Goal: Task Accomplishment & Management: Manage account settings

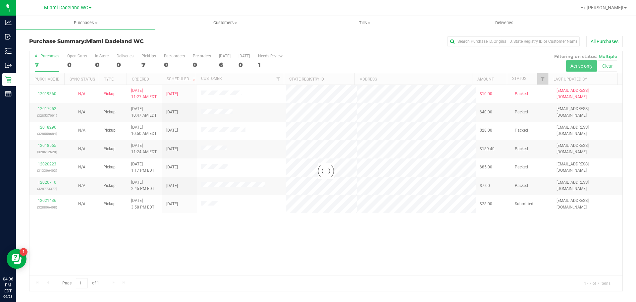
click at [330, 238] on div at bounding box center [325, 171] width 593 height 240
click at [110, 240] on div at bounding box center [325, 171] width 593 height 240
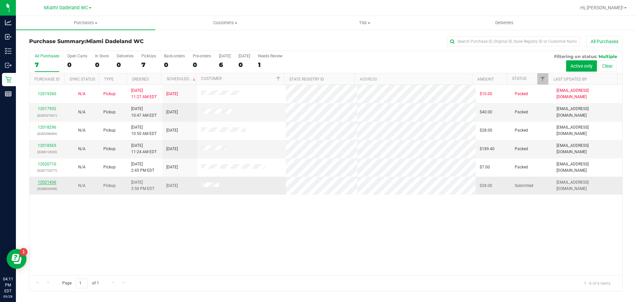
click at [47, 183] on link "12021436" at bounding box center [47, 182] width 19 height 5
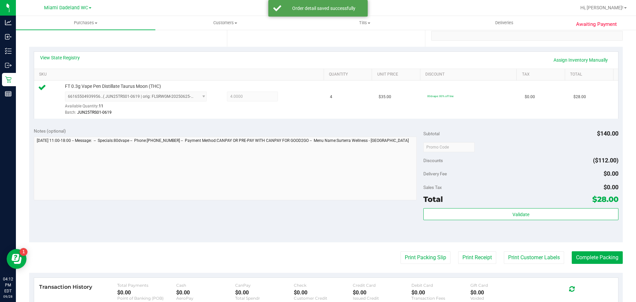
scroll to position [199, 0]
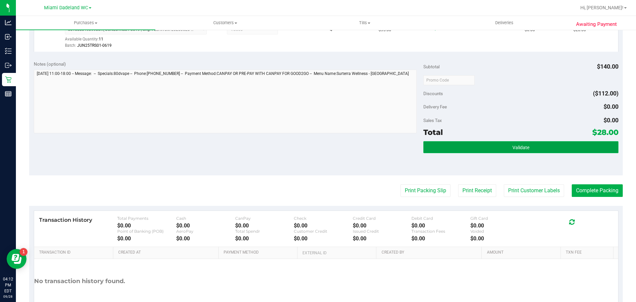
click at [507, 146] on button "Validate" at bounding box center [520, 147] width 195 height 12
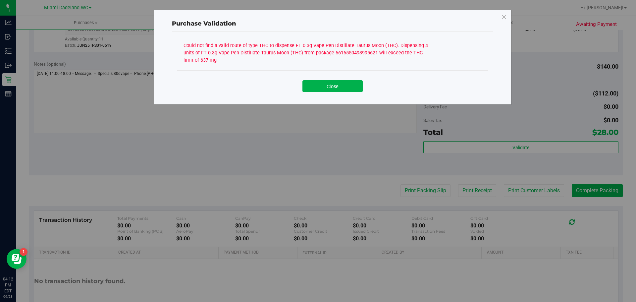
click at [342, 85] on button "Close" at bounding box center [332, 86] width 60 height 12
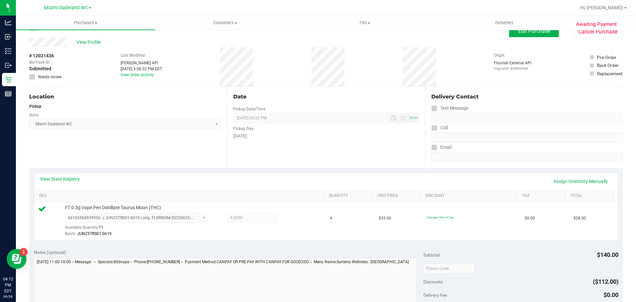
scroll to position [0, 0]
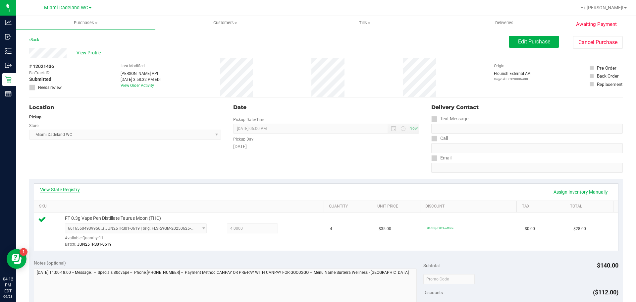
click at [66, 189] on link "View State Registry" at bounding box center [60, 189] width 40 height 7
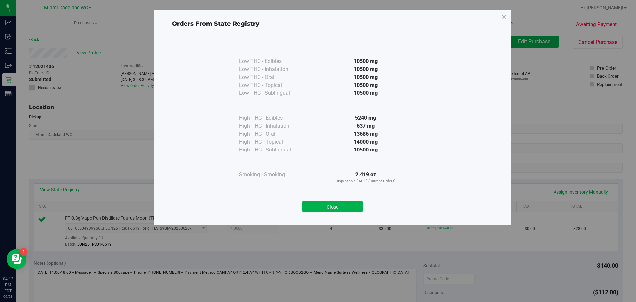
click at [321, 165] on div at bounding box center [365, 162] width 121 height 17
click at [330, 209] on button "Close" at bounding box center [332, 206] width 60 height 12
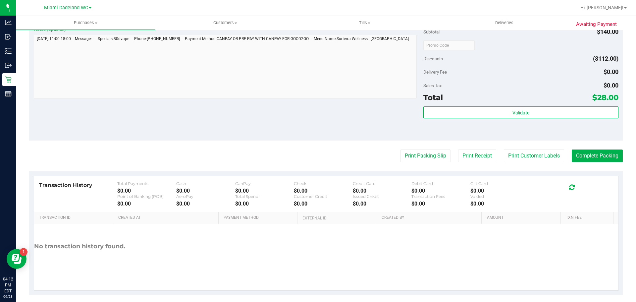
scroll to position [240, 0]
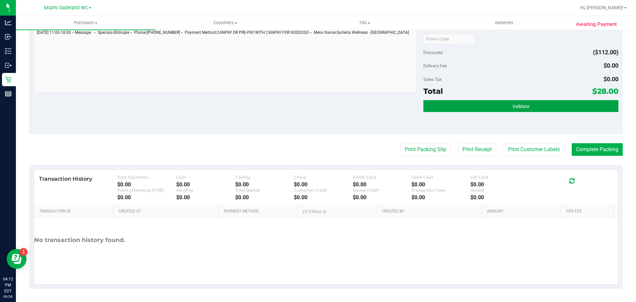
click at [551, 107] on button "Validate" at bounding box center [520, 106] width 195 height 12
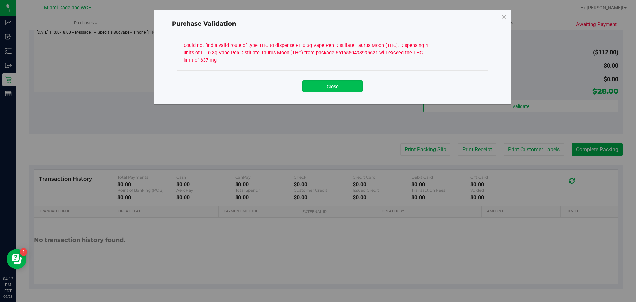
click at [327, 86] on button "Close" at bounding box center [332, 86] width 60 height 12
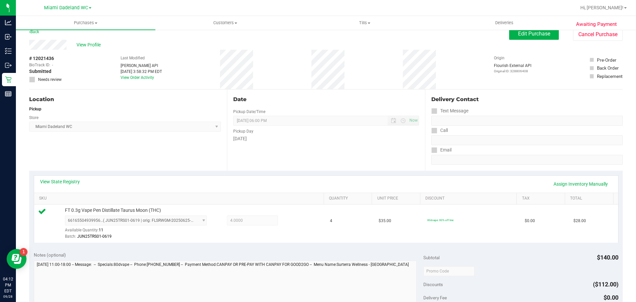
scroll to position [0, 0]
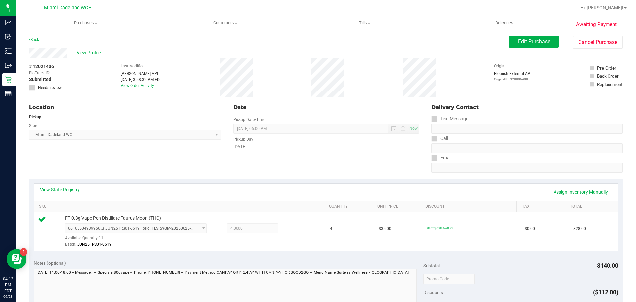
click at [101, 149] on div "Location Pickup Store [GEOGRAPHIC_DATA] WC Select Store [PERSON_NAME][GEOGRAPHI…" at bounding box center [128, 137] width 198 height 81
click at [72, 187] on link "View State Registry" at bounding box center [60, 189] width 40 height 7
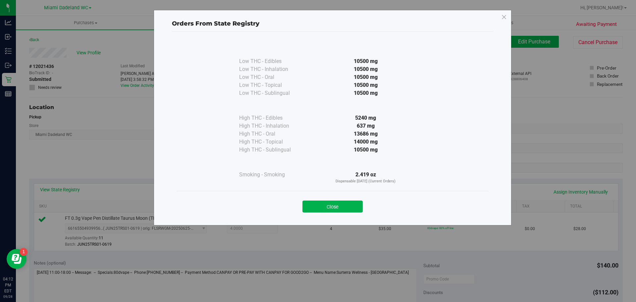
click at [328, 172] on div "2.419 oz Dispensable [DATE] (Current Orders)" at bounding box center [365, 178] width 121 height 14
click at [343, 205] on button "Close" at bounding box center [332, 206] width 60 height 12
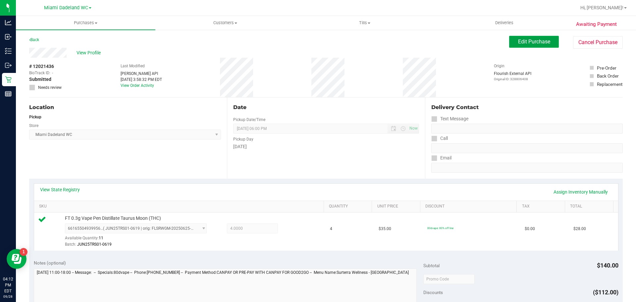
click at [534, 42] on span "Edit Purchase" at bounding box center [534, 41] width 32 height 6
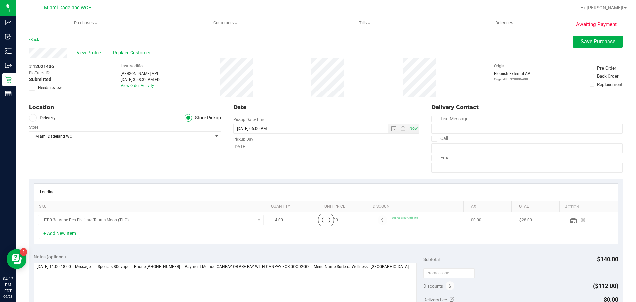
click at [56, 88] on span "Needs review" at bounding box center [50, 87] width 24 height 6
click at [0, 0] on input "Needs review" at bounding box center [0, 0] width 0 height 0
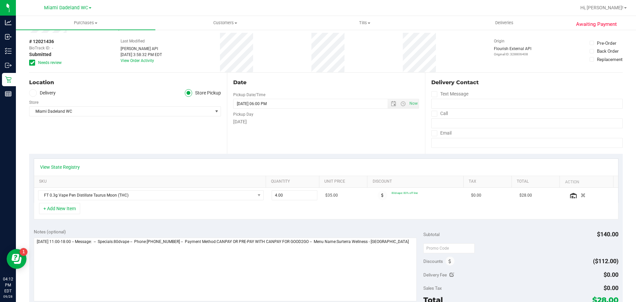
scroll to position [99, 0]
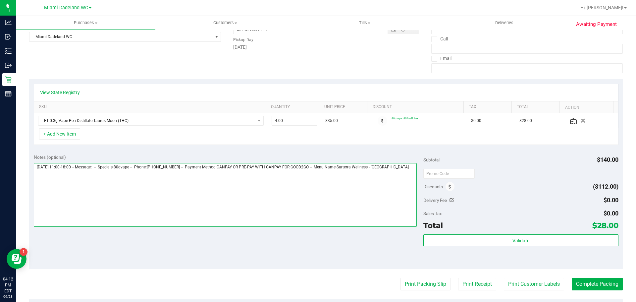
click at [329, 185] on textarea at bounding box center [225, 195] width 383 height 64
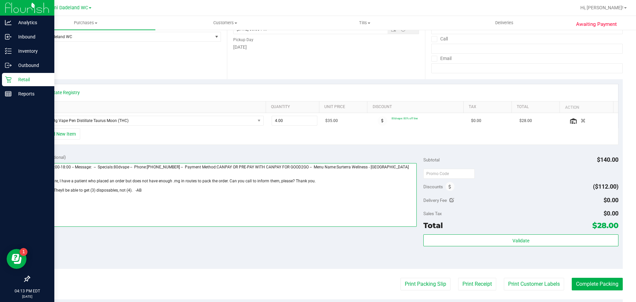
drag, startPoint x: 263, startPoint y: 197, endPoint x: 21, endPoint y: 175, distance: 242.3
click at [21, 175] on div "Analytics Inbound Inventory Outbound Retail Reports 04:13 PM EDT [DATE] 09/28 M…" at bounding box center [318, 151] width 636 height 302
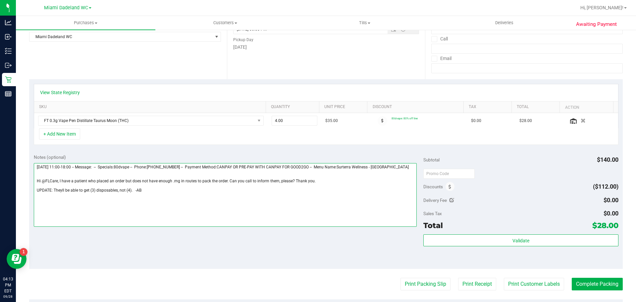
type textarea "[DATE] 11:00-18:00 -- Message: -- Specials:80dvape -- Phone:[PHONE_NUMBER] -- P…"
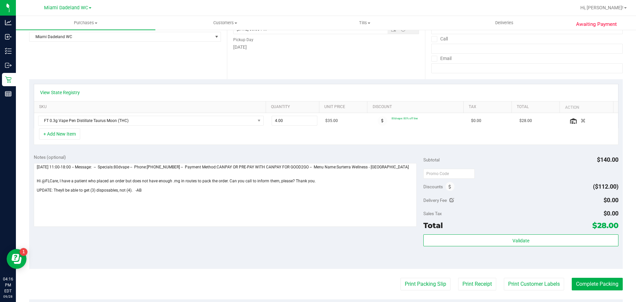
click at [120, 59] on div "Location Delivery Store Pickup Store [GEOGRAPHIC_DATA] WC Select Store [PERSON_…" at bounding box center [128, 38] width 198 height 81
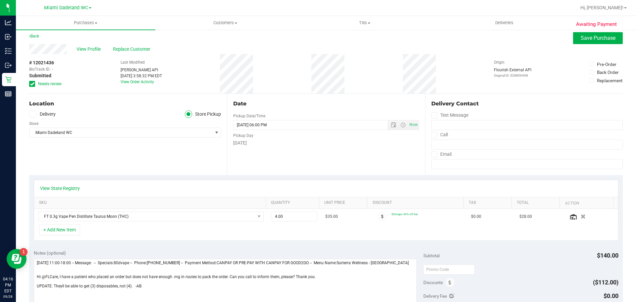
scroll to position [0, 0]
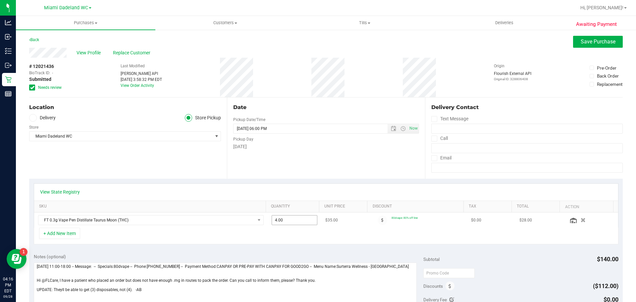
click at [301, 219] on span "4.00 4" at bounding box center [295, 220] width 46 height 10
type input "3.00"
type input "3"
type input "4.00"
click at [299, 166] on div "Date Pickup Date/Time [DATE] Now [DATE] 06:00 PM Now Pickup Day [DATE]" at bounding box center [326, 137] width 198 height 81
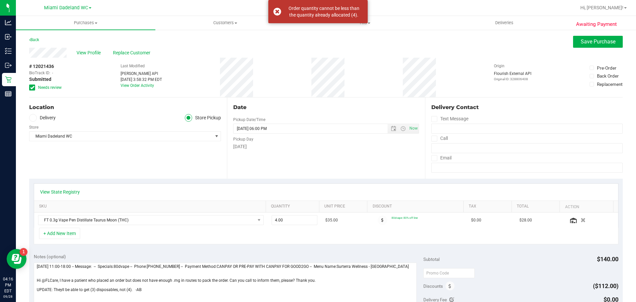
click at [610, 48] on div "View Profile Replace Customer" at bounding box center [325, 53] width 593 height 10
click at [603, 39] on span "Save Purchase" at bounding box center [597, 41] width 35 height 6
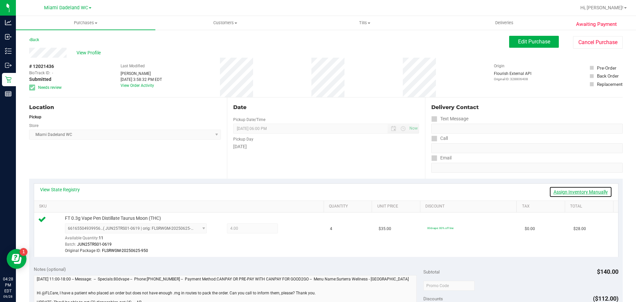
drag, startPoint x: 591, startPoint y: 193, endPoint x: 574, endPoint y: 198, distance: 18.2
click at [591, 193] on link "Assign Inventory Manually" at bounding box center [580, 191] width 63 height 11
click at [242, 227] on span "4.00 4" at bounding box center [252, 228] width 51 height 10
click at [292, 229] on icon at bounding box center [293, 229] width 7 height 8
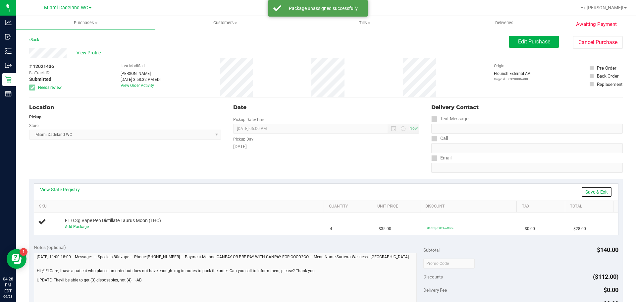
click at [597, 191] on link "Save & Exit" at bounding box center [596, 191] width 31 height 11
click at [531, 42] on span "Edit Purchase" at bounding box center [534, 41] width 32 height 6
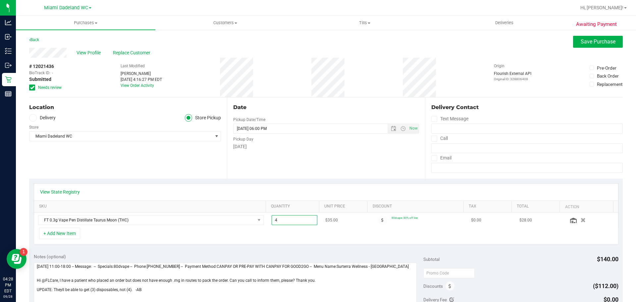
click at [282, 221] on span "4.00 4" at bounding box center [295, 220] width 46 height 10
type input "3"
click at [294, 176] on div "Date Pickup Date/Time [DATE] Now [DATE] 06:00 PM Now Pickup Day [DATE]" at bounding box center [326, 137] width 198 height 81
click at [586, 39] on span "Save Purchase" at bounding box center [597, 41] width 35 height 6
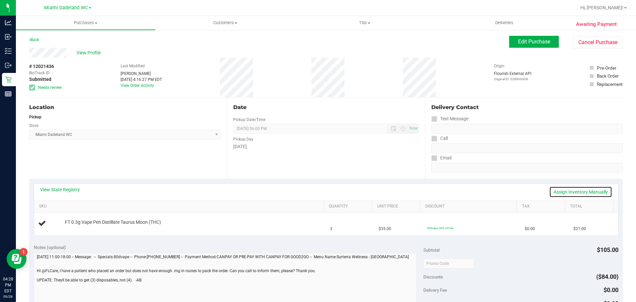
click at [588, 191] on link "Assign Inventory Manually" at bounding box center [580, 191] width 63 height 11
click at [82, 228] on link "Add Package" at bounding box center [77, 226] width 24 height 5
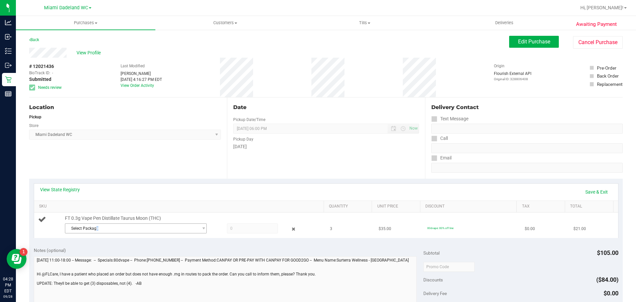
click at [97, 228] on span "Select Package" at bounding box center [131, 228] width 133 height 9
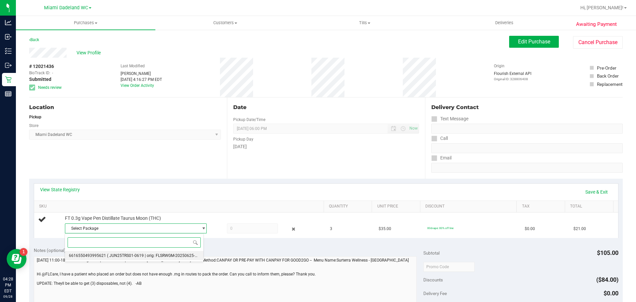
click at [101, 256] on span "6616550493995621" at bounding box center [87, 255] width 37 height 5
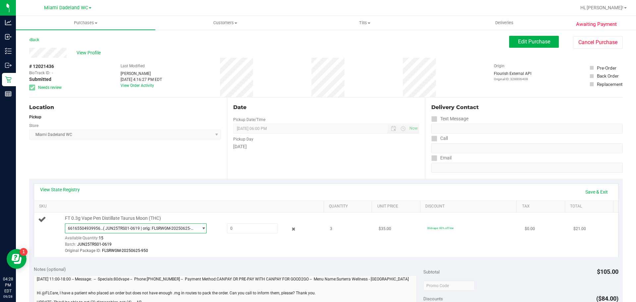
click at [265, 222] on div "FT 0.3g Vape Pen Distillate Taurus Moon (THC) 6616550493995621 ( JUN25TRS01-061…" at bounding box center [191, 234] width 259 height 39
click at [261, 227] on span at bounding box center [252, 228] width 51 height 10
type input "3"
type input "3.0000"
click at [268, 176] on div "Date Pickup Date/Time [DATE] Now [DATE] 06:00 PM Now Pickup Day [DATE]" at bounding box center [326, 137] width 198 height 81
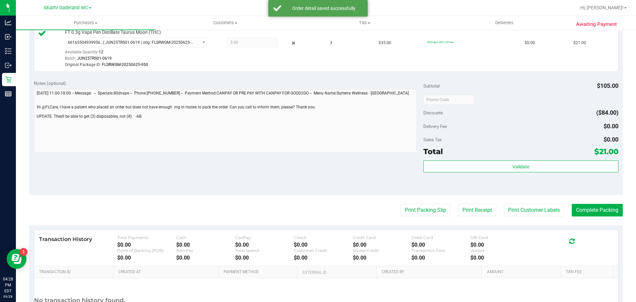
scroll to position [199, 0]
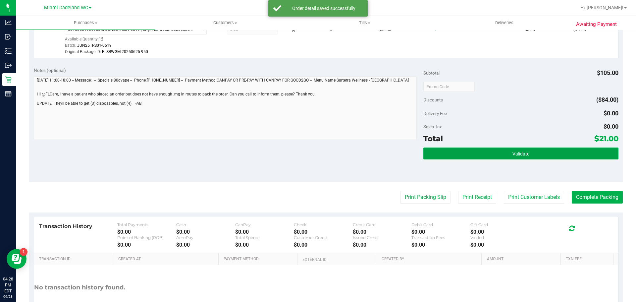
click at [572, 148] on button "Validate" at bounding box center [520, 153] width 195 height 12
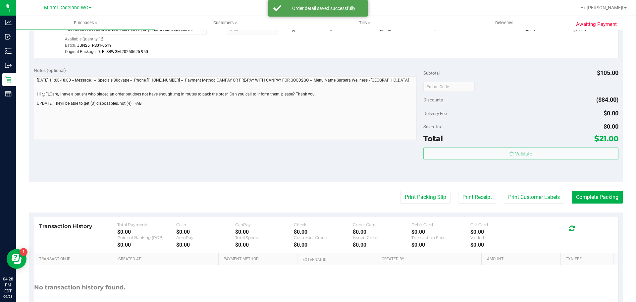
click at [574, 152] on body "Analytics Inbound Inventory Outbound Retail Reports 04:28 PM EDT [DATE] 09/28 M…" at bounding box center [318, 151] width 636 height 302
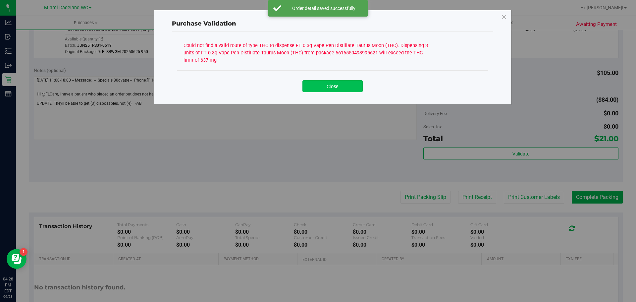
click at [353, 84] on button "Close" at bounding box center [332, 86] width 60 height 12
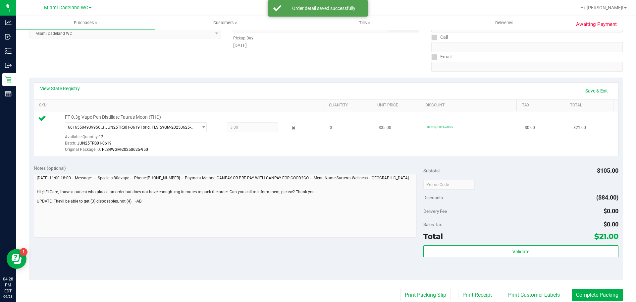
scroll to position [99, 0]
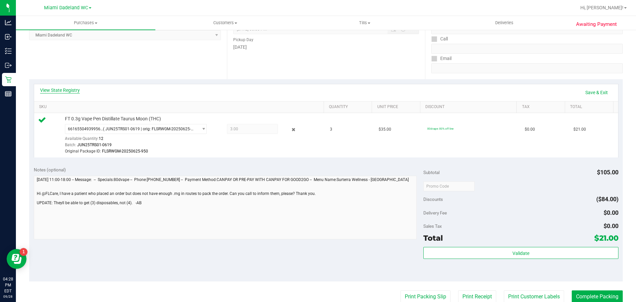
click at [53, 91] on link "View State Registry" at bounding box center [60, 90] width 40 height 7
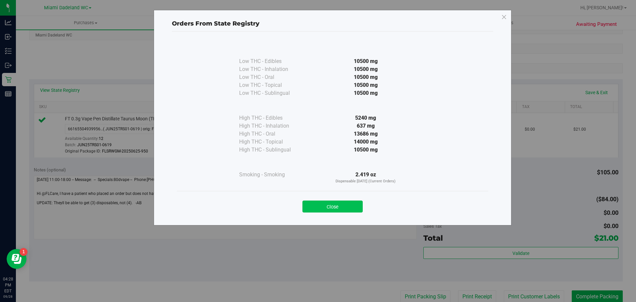
click at [351, 206] on button "Close" at bounding box center [332, 206] width 60 height 12
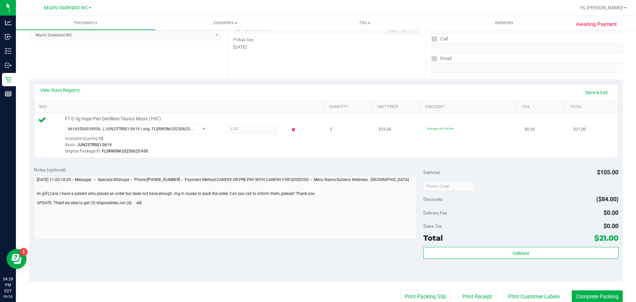
click at [290, 127] on icon at bounding box center [293, 130] width 7 height 8
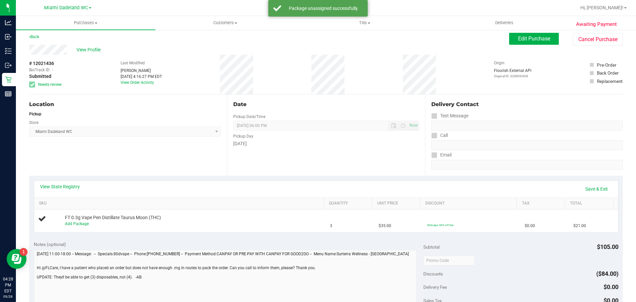
scroll to position [0, 0]
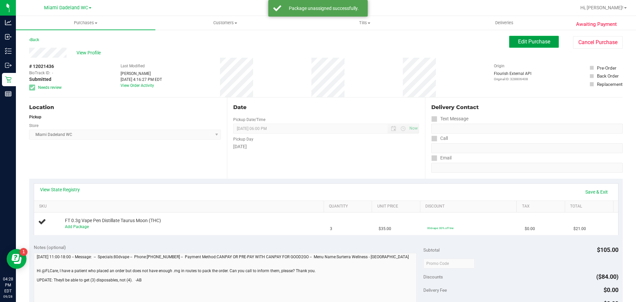
click at [541, 38] on span "Edit Purchase" at bounding box center [534, 41] width 32 height 6
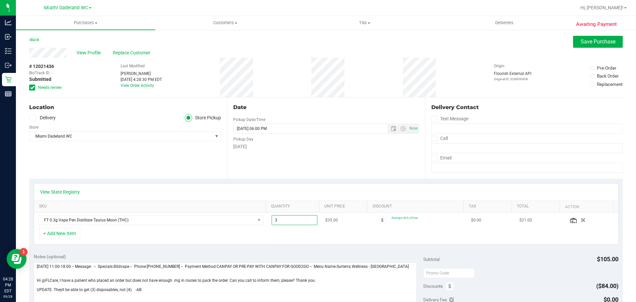
click at [291, 219] on span "3.00 3" at bounding box center [295, 220] width 46 height 10
type input "2"
click at [312, 148] on div "[DATE]" at bounding box center [325, 146] width 185 height 7
click at [589, 41] on span "Save Purchase" at bounding box center [597, 41] width 35 height 6
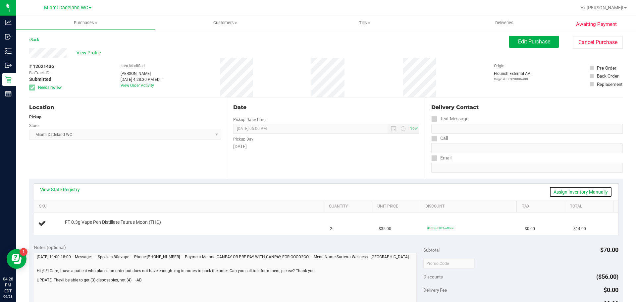
click at [571, 188] on link "Assign Inventory Manually" at bounding box center [580, 191] width 63 height 11
click at [84, 225] on link "Add Package" at bounding box center [77, 226] width 24 height 5
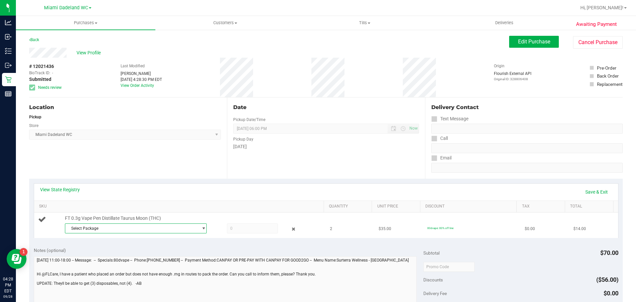
click at [105, 229] on span "Select Package" at bounding box center [131, 228] width 133 height 9
click at [250, 225] on span at bounding box center [252, 228] width 51 height 10
click at [141, 234] on div "Select Package 6616550493995621" at bounding box center [193, 229] width 256 height 12
click at [142, 230] on span "Select Package" at bounding box center [131, 228] width 133 height 9
click at [116, 253] on span "( JUN25TRS01-0619 | orig: FLSRWGM-20250625-950 )" at bounding box center [155, 255] width 97 height 5
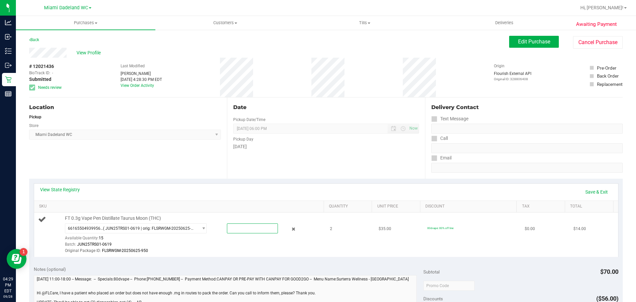
click at [236, 224] on span at bounding box center [252, 228] width 51 height 10
type input "2"
click at [241, 180] on div "View State Registry Save & Exit SKU Quantity Unit Price Discount Tax Total FT 0…" at bounding box center [325, 219] width 593 height 83
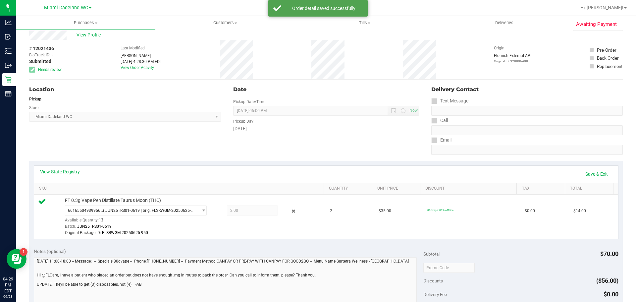
scroll to position [33, 0]
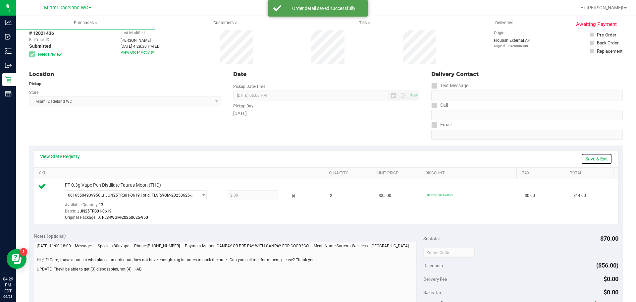
click at [584, 157] on link "Save & Exit" at bounding box center [596, 158] width 31 height 11
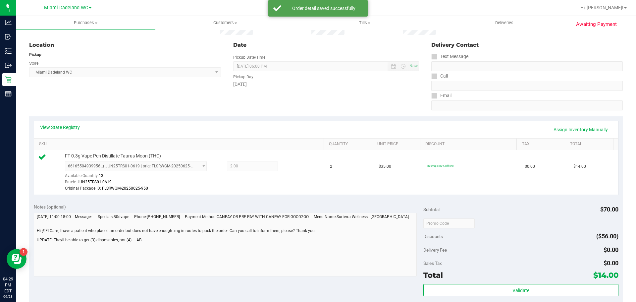
scroll to position [166, 0]
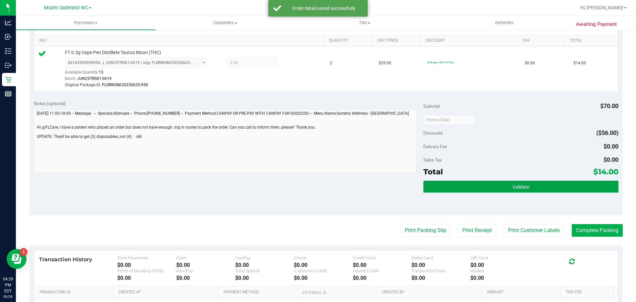
click at [567, 187] on button "Validate" at bounding box center [520, 186] width 195 height 12
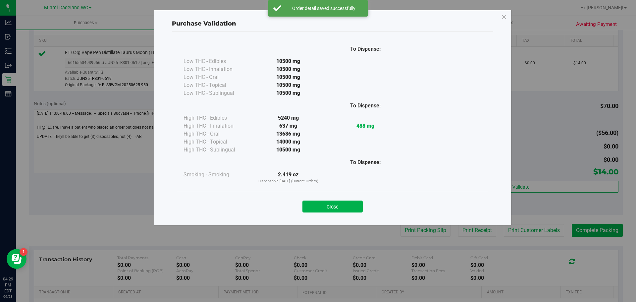
drag, startPoint x: 228, startPoint y: 118, endPoint x: 232, endPoint y: 121, distance: 4.5
click at [229, 119] on div "High THC - Edibles" at bounding box center [216, 118] width 66 height 8
click at [341, 208] on button "Close" at bounding box center [332, 206] width 60 height 12
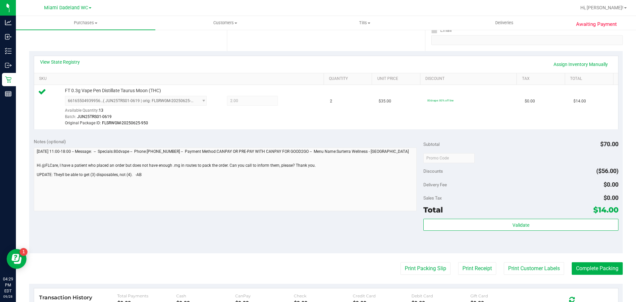
scroll to position [0, 0]
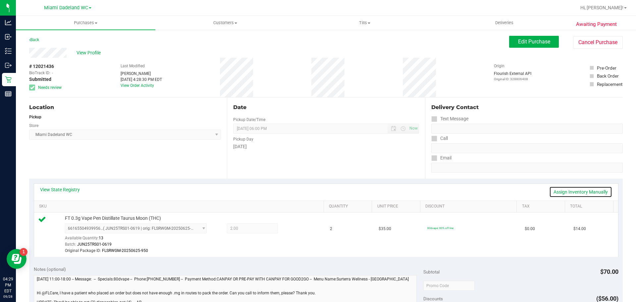
click at [566, 191] on link "Assign Inventory Manually" at bounding box center [580, 191] width 63 height 11
click at [290, 228] on icon at bounding box center [293, 229] width 7 height 8
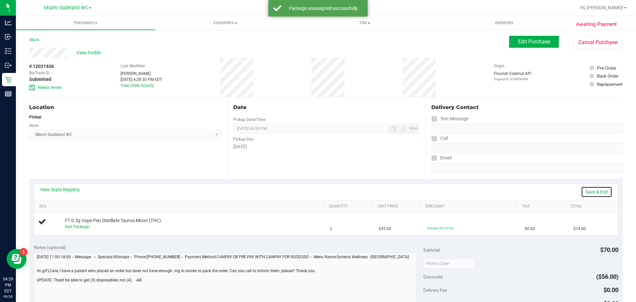
click at [586, 190] on link "Save & Exit" at bounding box center [596, 191] width 31 height 11
click at [518, 40] on span "Edit Purchase" at bounding box center [534, 41] width 32 height 6
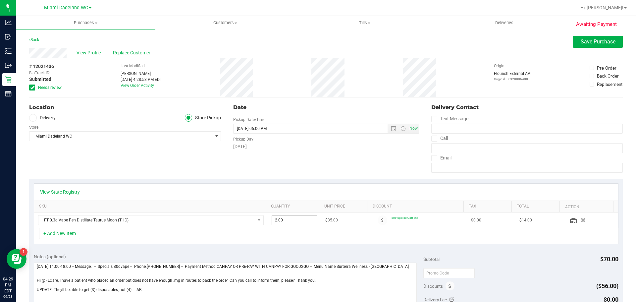
click at [299, 222] on span "2.00 2" at bounding box center [295, 220] width 46 height 10
type input "4"
click at [414, 183] on div "View State Registry SKU Quantity Unit Price Discount Tax Total Action FT 0.3g V…" at bounding box center [326, 205] width 584 height 45
click at [600, 43] on span "Save Purchase" at bounding box center [597, 41] width 35 height 6
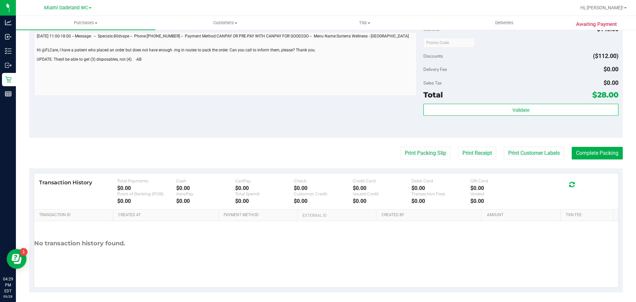
scroll to position [224, 0]
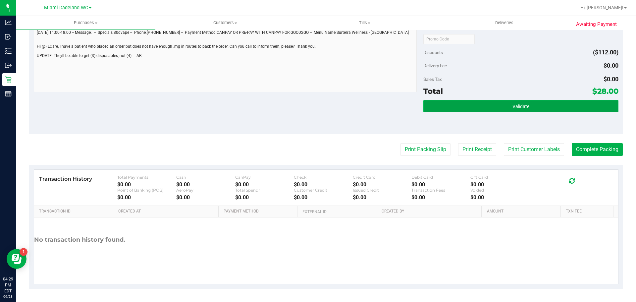
click at [466, 101] on button "Validate" at bounding box center [520, 106] width 195 height 12
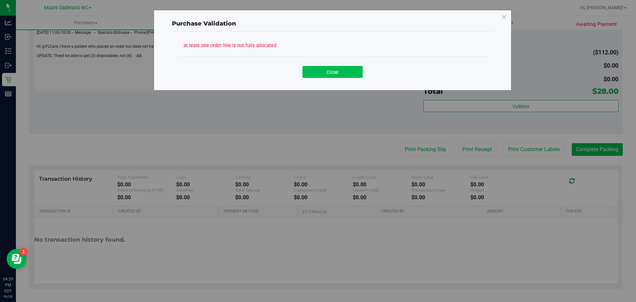
click at [313, 69] on button "Close" at bounding box center [332, 72] width 60 height 12
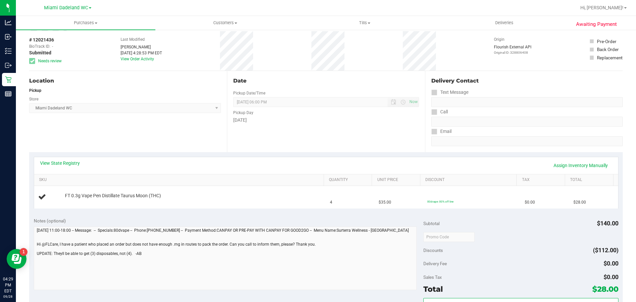
scroll to position [0, 0]
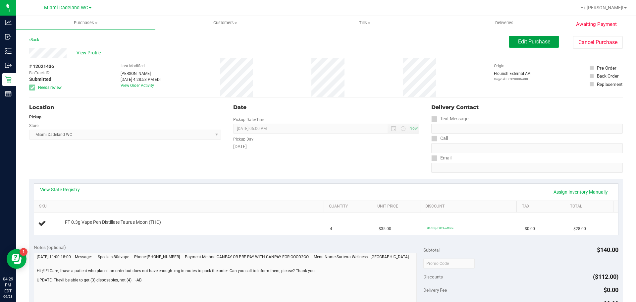
drag, startPoint x: 521, startPoint y: 44, endPoint x: 504, endPoint y: 53, distance: 18.8
click at [520, 44] on span "Edit Purchase" at bounding box center [534, 41] width 32 height 6
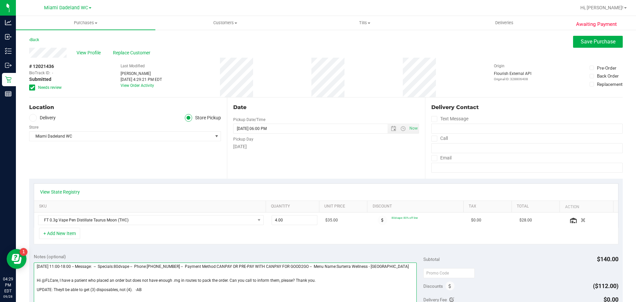
click at [93, 283] on textarea at bounding box center [225, 294] width 383 height 64
click at [92, 295] on textarea at bounding box center [225, 294] width 383 height 64
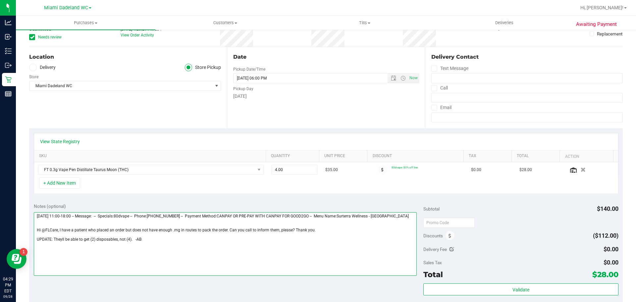
scroll to position [66, 0]
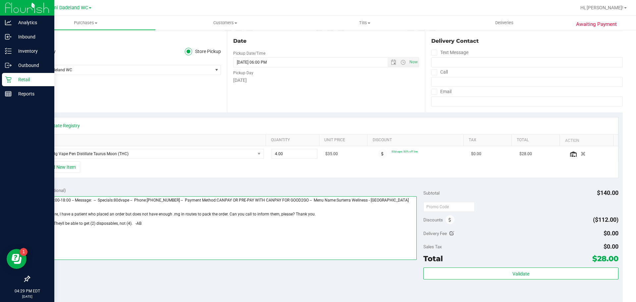
drag, startPoint x: 221, startPoint y: 241, endPoint x: 11, endPoint y: 221, distance: 210.8
click at [11, 221] on div "Analytics Inbound Inventory Outbound Retail Reports 04:29 PM EDT [DATE] 09/28 M…" at bounding box center [318, 151] width 636 height 302
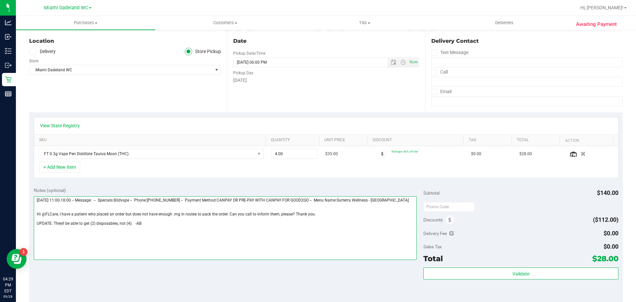
type textarea "[DATE] 11:00-18:00 -- Message: -- Specials:80dvape -- Phone:[PHONE_NUMBER] -- P…"
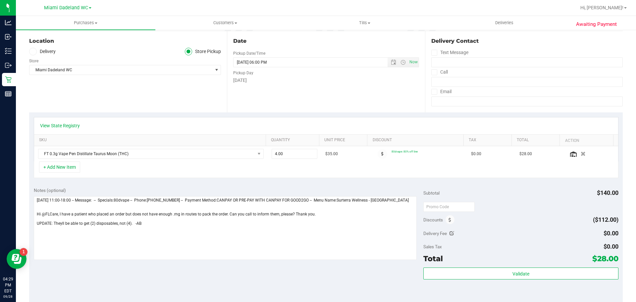
click at [84, 85] on div "Location Delivery Store Pickup Store [GEOGRAPHIC_DATA] WC Select Store [PERSON_…" at bounding box center [128, 71] width 198 height 81
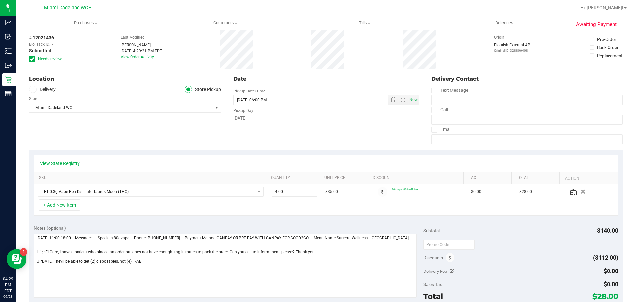
scroll to position [0, 0]
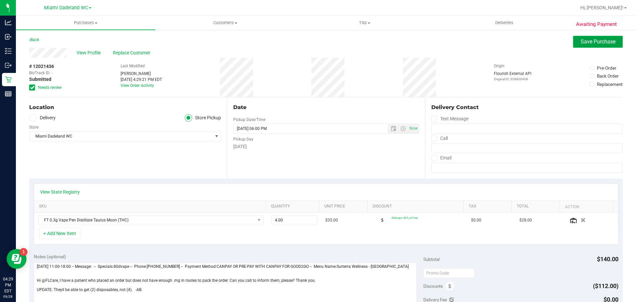
click at [580, 40] on span "Save Purchase" at bounding box center [597, 41] width 35 height 6
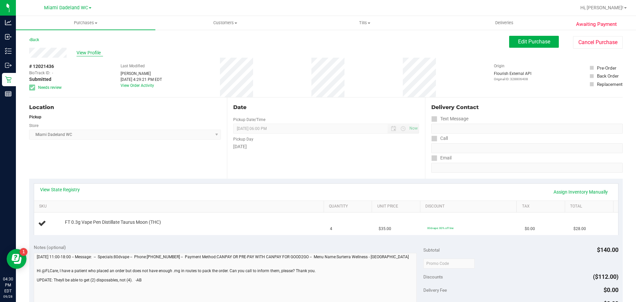
click at [91, 51] on span "View Profile" at bounding box center [89, 52] width 26 height 7
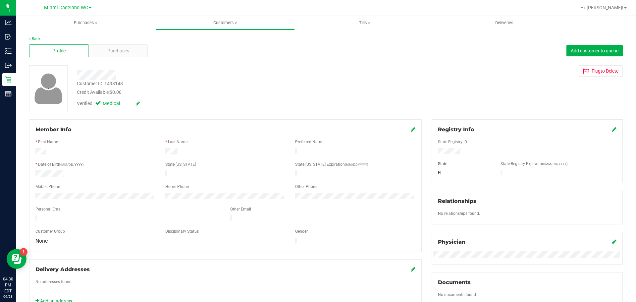
click at [105, 80] on div "Customer ID: 1498148" at bounding box center [100, 83] width 46 height 7
click at [108, 84] on div "Customer ID: 1498148" at bounding box center [100, 83] width 46 height 7
copy div "Customer ID: 1498148"
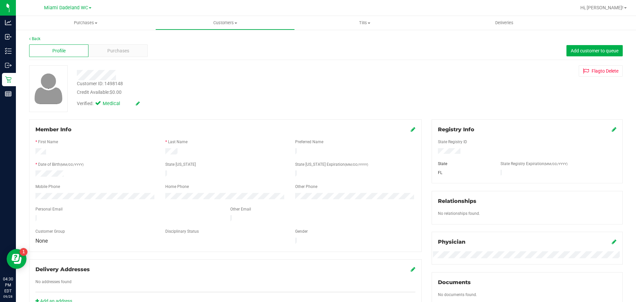
click at [107, 108] on div "Verified: Medical" at bounding box center [122, 105] width 101 height 10
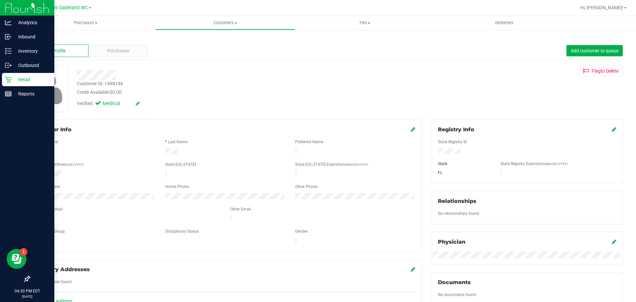
click at [24, 81] on p "Retail" at bounding box center [32, 79] width 40 height 8
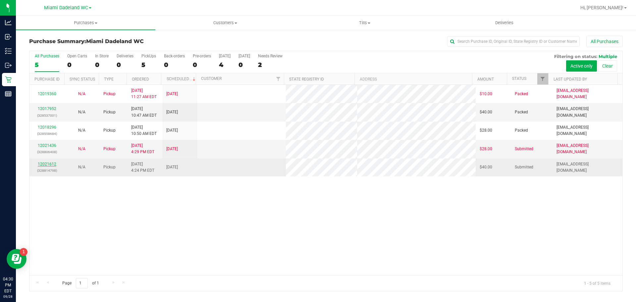
click at [55, 164] on link "12021612" at bounding box center [47, 164] width 19 height 5
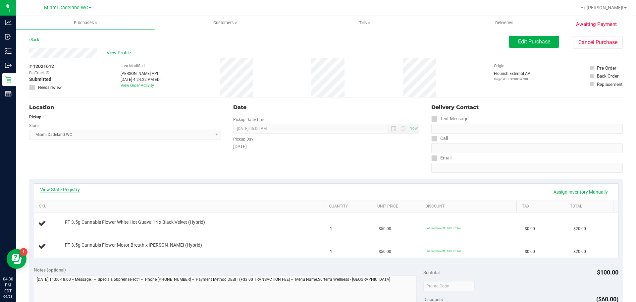
click at [71, 186] on link "View State Registry" at bounding box center [60, 189] width 40 height 7
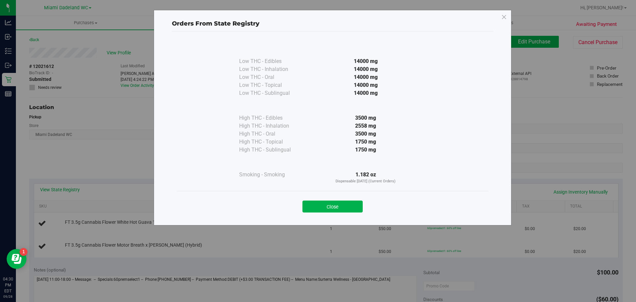
click at [183, 137] on div "Low THC - Edibles 14000 mg Low THC - Inhalation" at bounding box center [332, 115] width 311 height 150
click at [338, 201] on button "Close" at bounding box center [332, 206] width 60 height 12
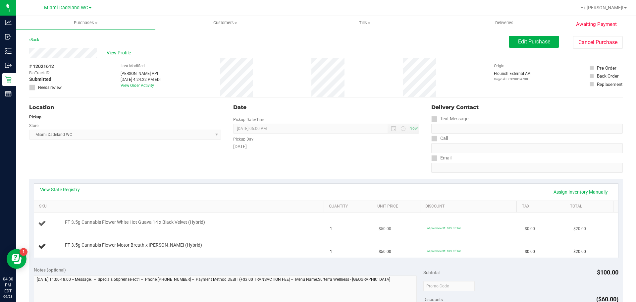
click at [191, 216] on td "FT 3.5g Cannabis Flower White Hot Guava 14 x Black Velvet (Hybrid)" at bounding box center [180, 223] width 292 height 23
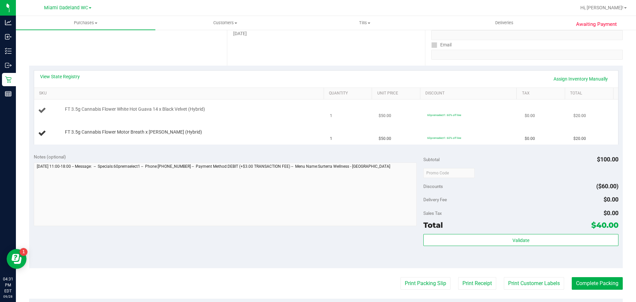
scroll to position [112, 0]
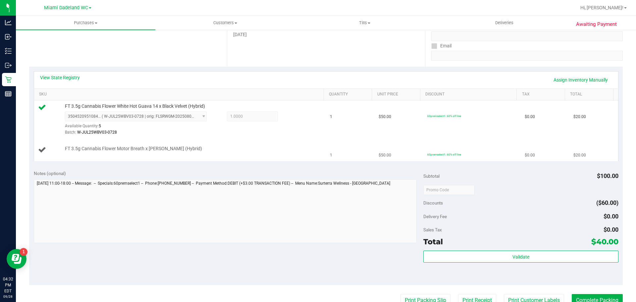
click at [423, 139] on td "60premselect1: 60% off line" at bounding box center [471, 150] width 97 height 22
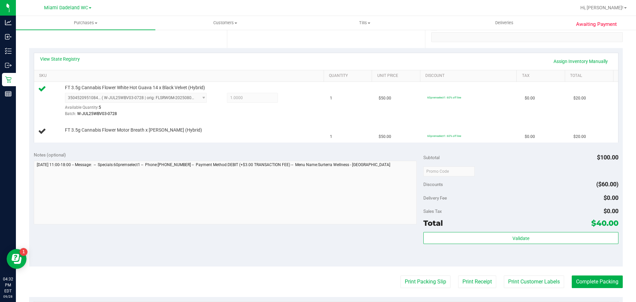
scroll to position [0, 0]
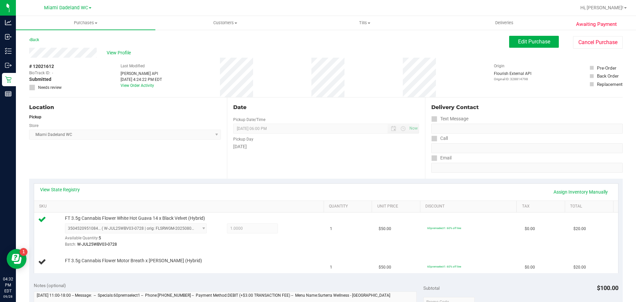
click at [406, 166] on div "Date Pickup Date/Time [DATE] Now [DATE] 06:00 PM Now Pickup Day [DATE]" at bounding box center [326, 137] width 198 height 81
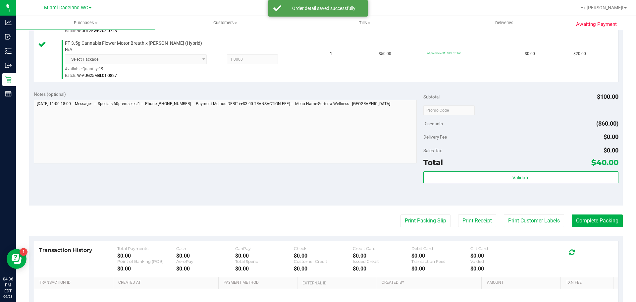
scroll to position [284, 0]
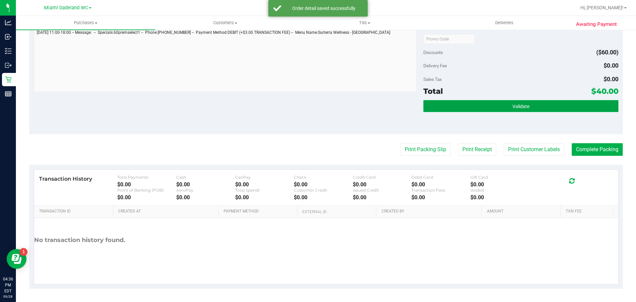
click at [487, 104] on button "Validate" at bounding box center [520, 106] width 195 height 12
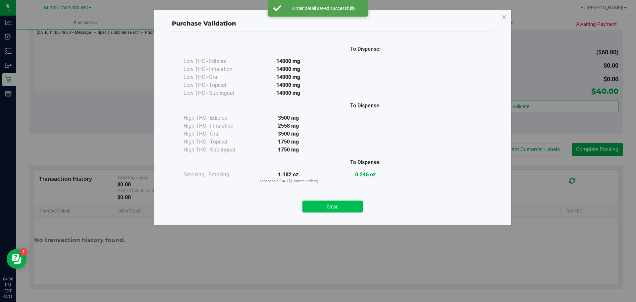
click at [327, 205] on button "Close" at bounding box center [332, 206] width 60 height 12
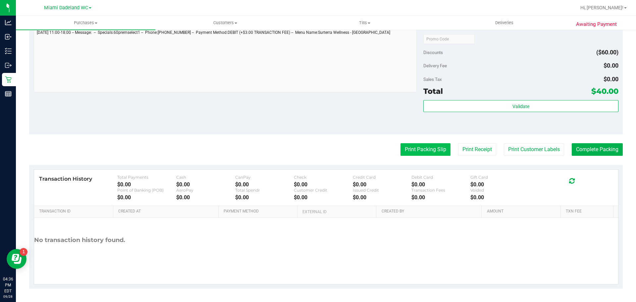
click at [412, 147] on button "Print Packing Slip" at bounding box center [425, 149] width 50 height 13
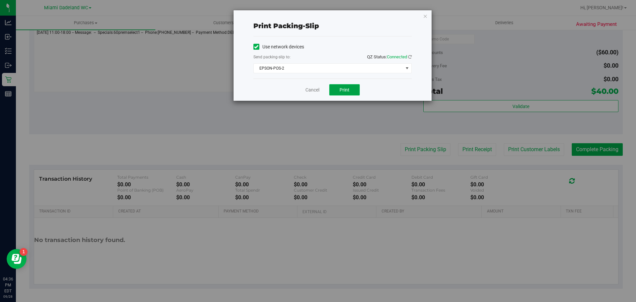
click at [346, 88] on span "Print" at bounding box center [344, 89] width 10 height 5
click at [312, 89] on link "Cancel" at bounding box center [312, 89] width 14 height 7
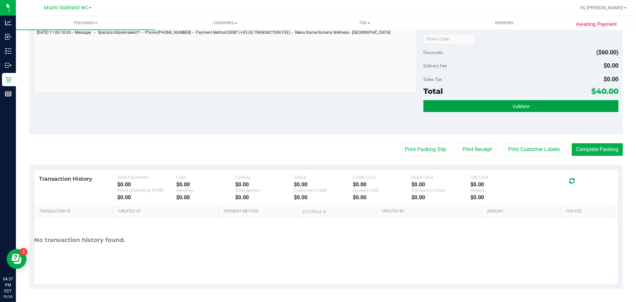
click at [481, 103] on button "Validate" at bounding box center [520, 106] width 195 height 12
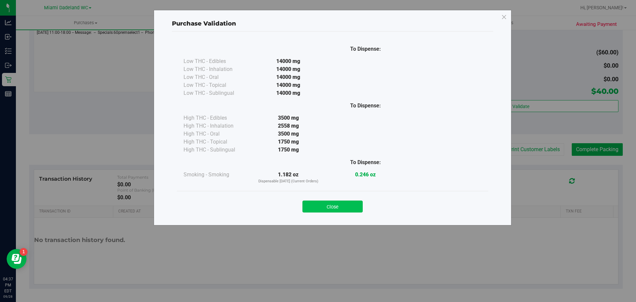
click at [333, 205] on button "Close" at bounding box center [332, 206] width 60 height 12
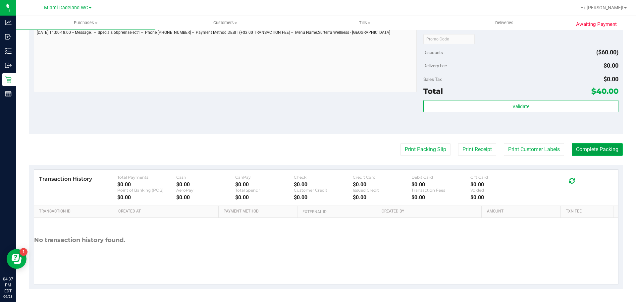
click at [588, 145] on button "Complete Packing" at bounding box center [597, 149] width 51 height 13
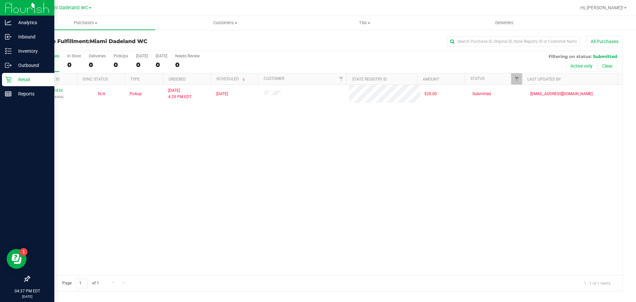
click at [33, 76] on p "Retail" at bounding box center [32, 79] width 40 height 8
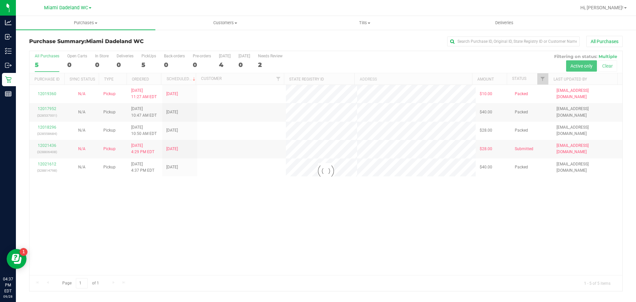
click at [397, 144] on div at bounding box center [325, 171] width 593 height 240
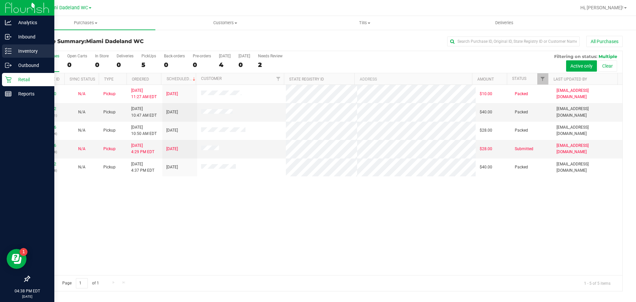
click at [11, 47] on div "Inventory" at bounding box center [28, 50] width 52 height 13
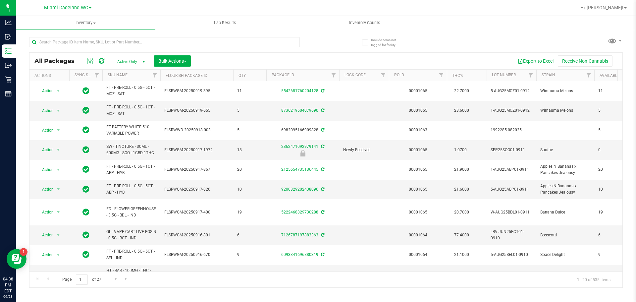
click at [127, 74] on th "SKU Name" at bounding box center [131, 76] width 58 height 12
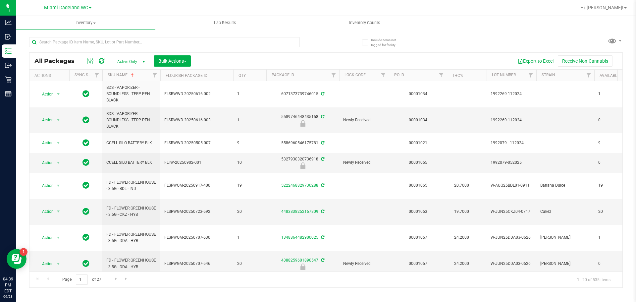
click at [542, 62] on button "Export to Excel" at bounding box center [535, 60] width 44 height 11
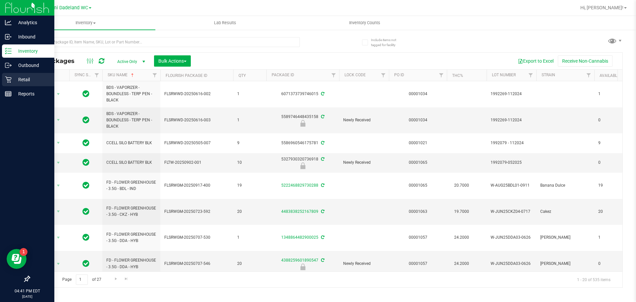
click at [25, 80] on p "Retail" at bounding box center [32, 79] width 40 height 8
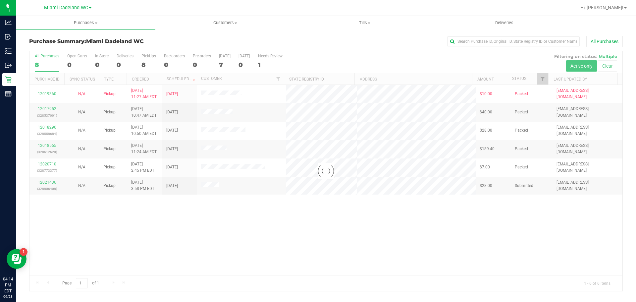
click at [162, 245] on div at bounding box center [325, 171] width 593 height 240
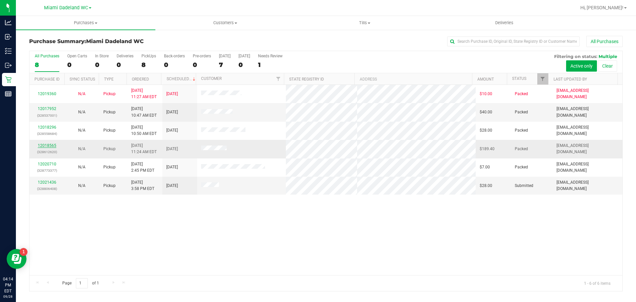
click at [45, 144] on link "12018565" at bounding box center [47, 145] width 19 height 5
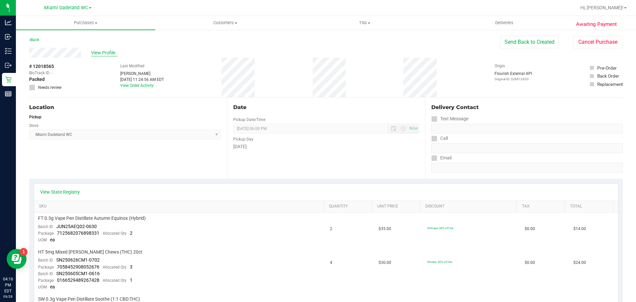
click at [100, 54] on span "View Profile" at bounding box center [104, 52] width 26 height 7
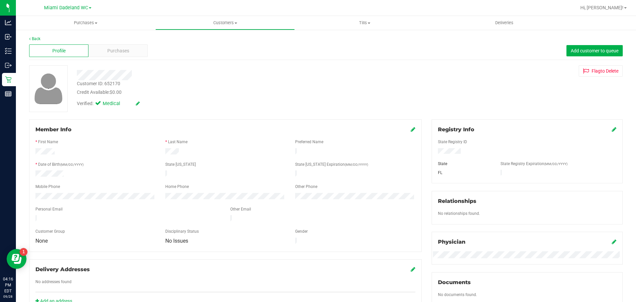
click at [115, 84] on div "Customer ID: 652170" at bounding box center [98, 83] width 43 height 7
click at [536, 90] on div "Customer ID: 652170 Credit Available: $0.00 Verified: Medical Flag to [GEOGRAPH…" at bounding box center [325, 88] width 603 height 47
click at [107, 50] on span "Purchases" at bounding box center [118, 50] width 22 height 7
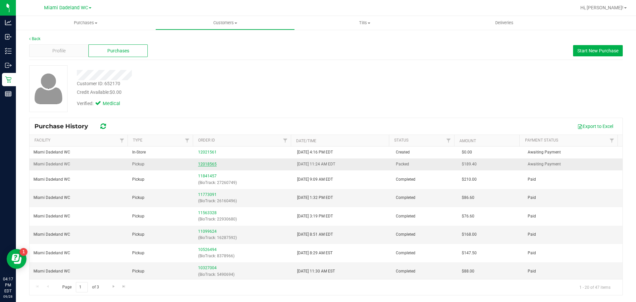
click at [209, 164] on link "12018565" at bounding box center [207, 164] width 19 height 5
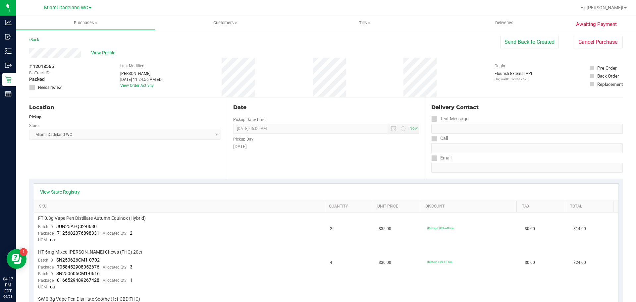
drag, startPoint x: 267, startPoint y: 171, endPoint x: 272, endPoint y: 168, distance: 6.7
click at [270, 171] on div "Date Pickup Date/Time [DATE] Now [DATE] 06:00 PM Now Pickup Day [DATE]" at bounding box center [326, 137] width 198 height 81
click at [524, 41] on button "Send Back to Created" at bounding box center [529, 42] width 59 height 13
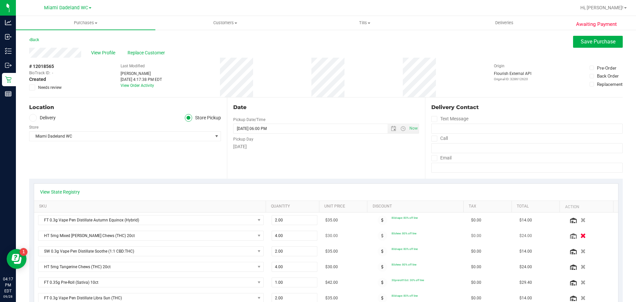
click at [577, 237] on button "button" at bounding box center [582, 235] width 11 height 7
click at [580, 249] on icon "button" at bounding box center [583, 251] width 6 height 5
click at [581, 43] on span "Save Purchase" at bounding box center [597, 41] width 35 height 6
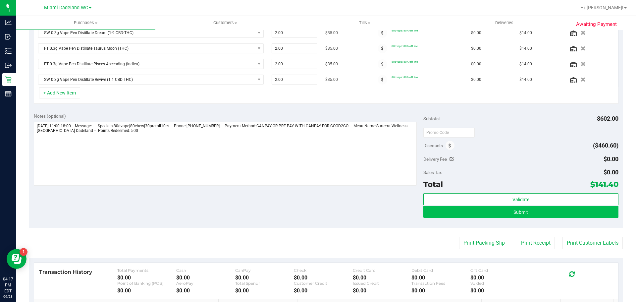
scroll to position [255, 0]
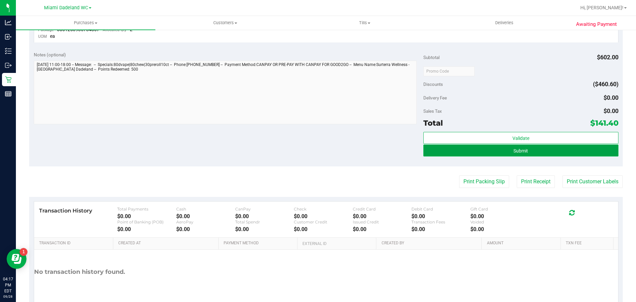
click at [545, 152] on button "Submit" at bounding box center [520, 150] width 195 height 12
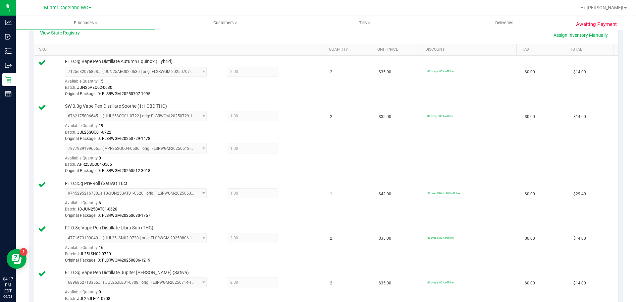
scroll to position [3, 0]
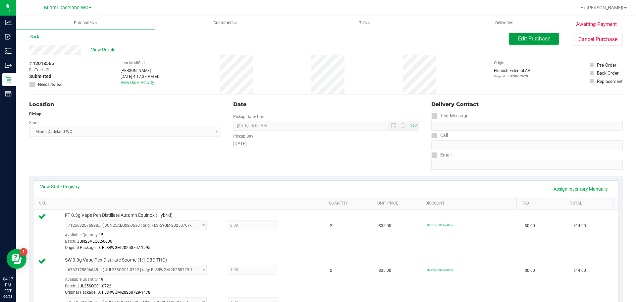
click at [532, 40] on span "Edit Purchase" at bounding box center [534, 38] width 32 height 6
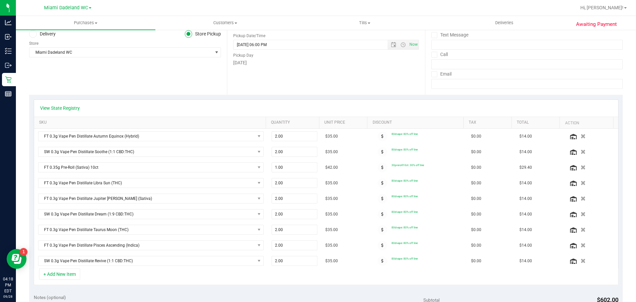
scroll to position [202, 0]
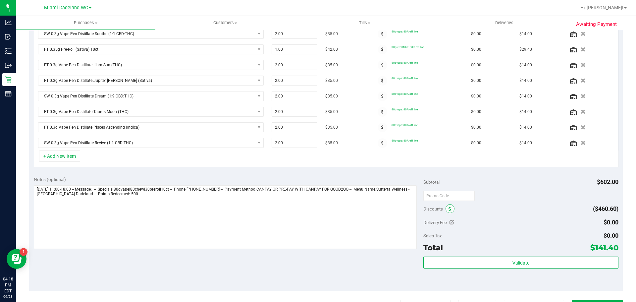
click at [448, 207] on icon at bounding box center [449, 209] width 3 height 5
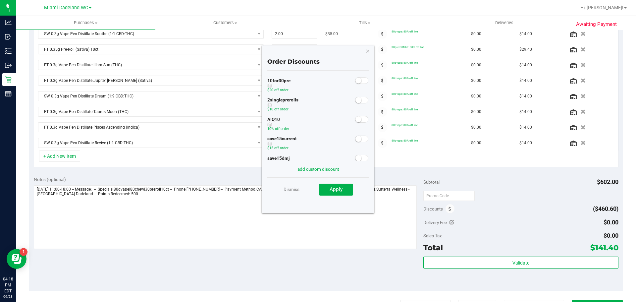
click at [355, 117] on small at bounding box center [358, 119] width 6 height 6
click at [347, 186] on button "Apply" at bounding box center [335, 189] width 33 height 12
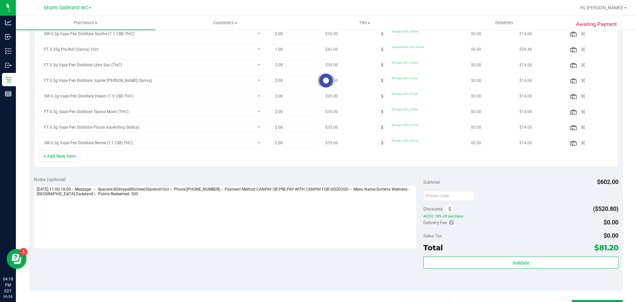
scroll to position [191, 0]
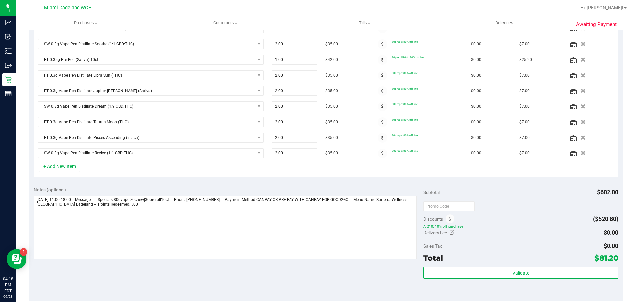
click at [420, 176] on div "+ Add New Item" at bounding box center [326, 169] width 584 height 17
click at [501, 169] on div "+ Add New Item" at bounding box center [326, 169] width 584 height 17
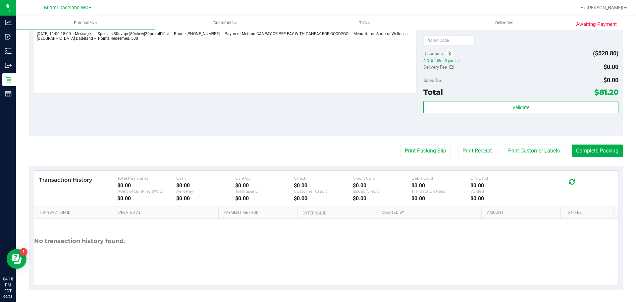
scroll to position [358, 0]
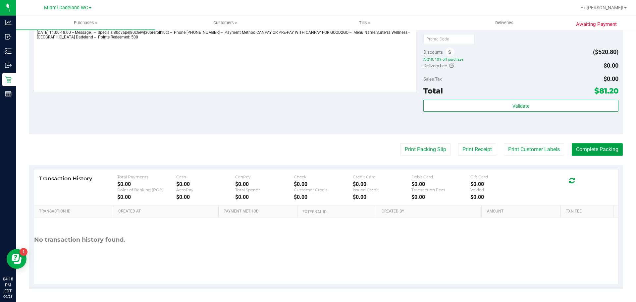
drag, startPoint x: 600, startPoint y: 151, endPoint x: 604, endPoint y: 150, distance: 3.7
click at [601, 151] on button "Complete Packing" at bounding box center [597, 149] width 51 height 13
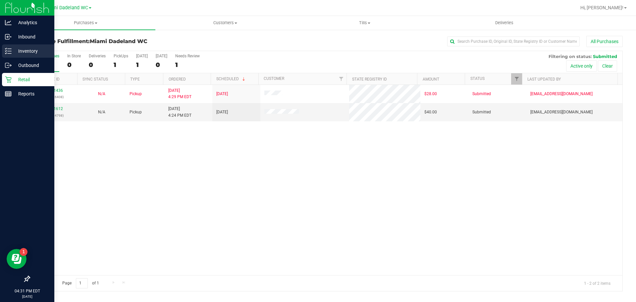
click at [10, 49] on line at bounding box center [10, 49] width 4 height 0
